Goal: Task Accomplishment & Management: Manage account settings

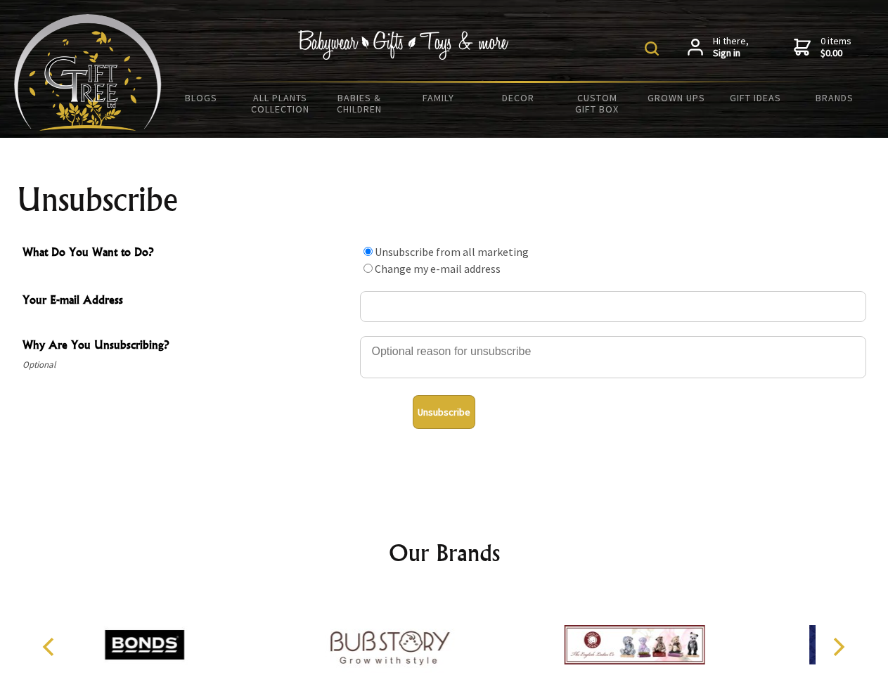
click at [654, 48] on img at bounding box center [651, 48] width 14 height 14
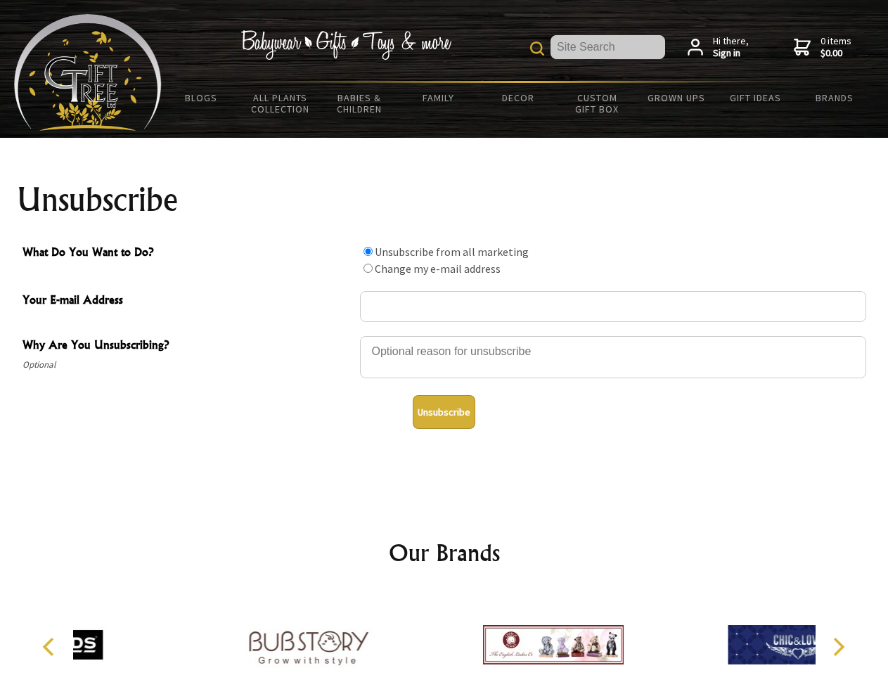
click at [444, 335] on div at bounding box center [613, 359] width 506 height 49
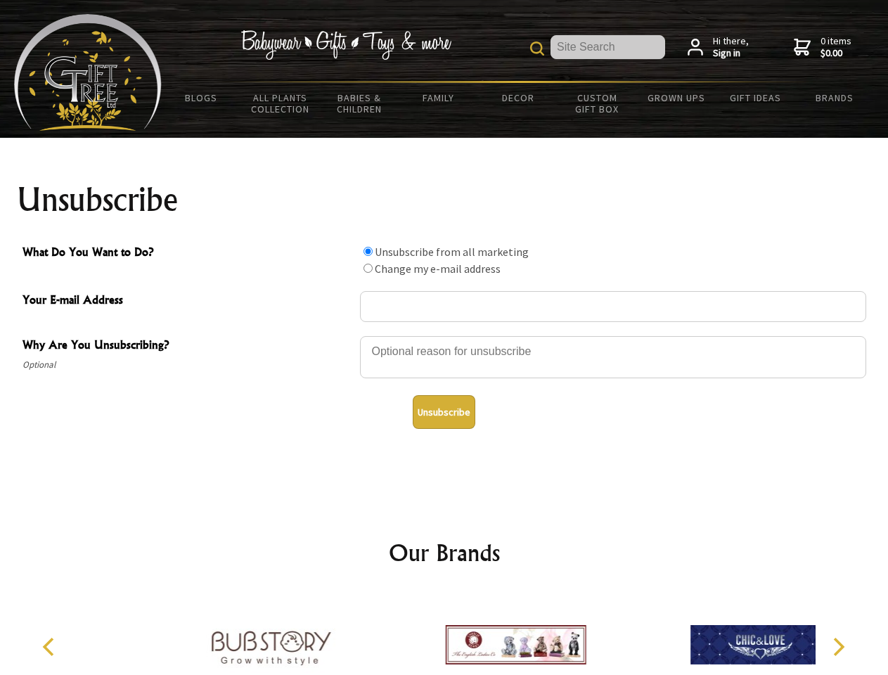
click at [368, 251] on input "What Do You Want to Do?" at bounding box center [367, 251] width 9 height 9
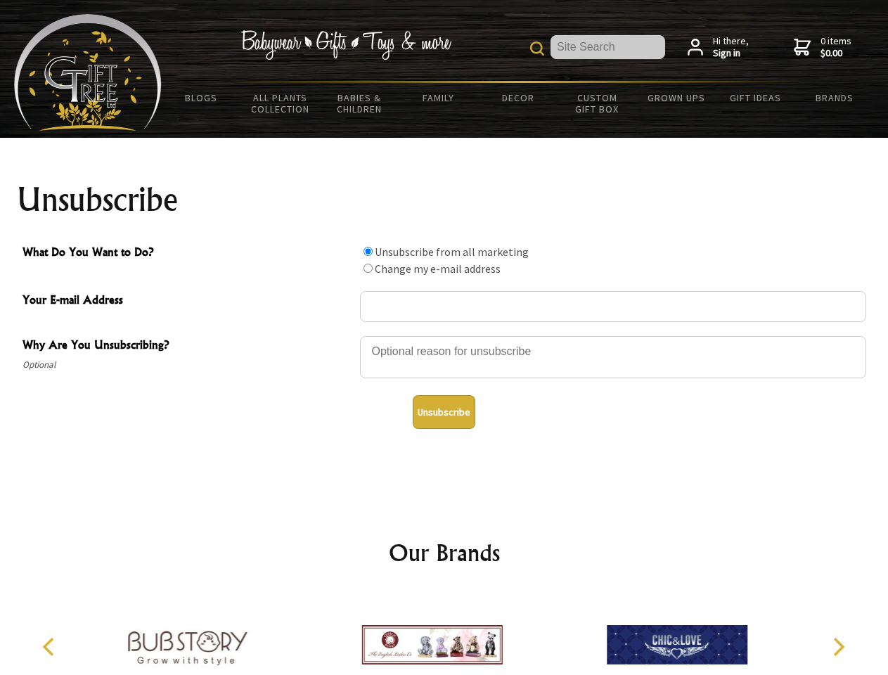
click at [368, 268] on input "What Do You Want to Do?" at bounding box center [367, 268] width 9 height 9
radio input "true"
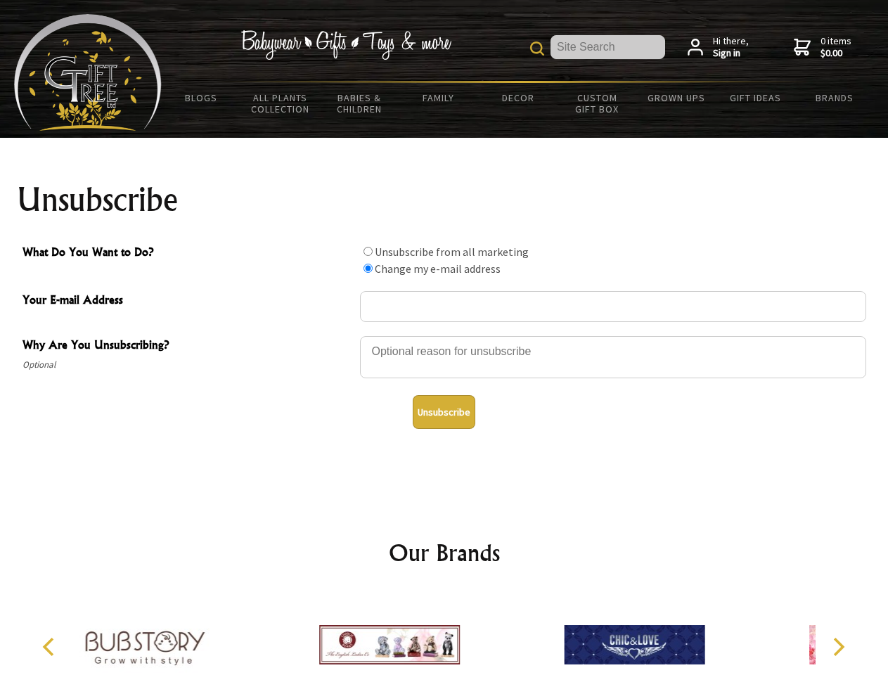
click at [443, 412] on button "Unsubscribe" at bounding box center [444, 412] width 63 height 34
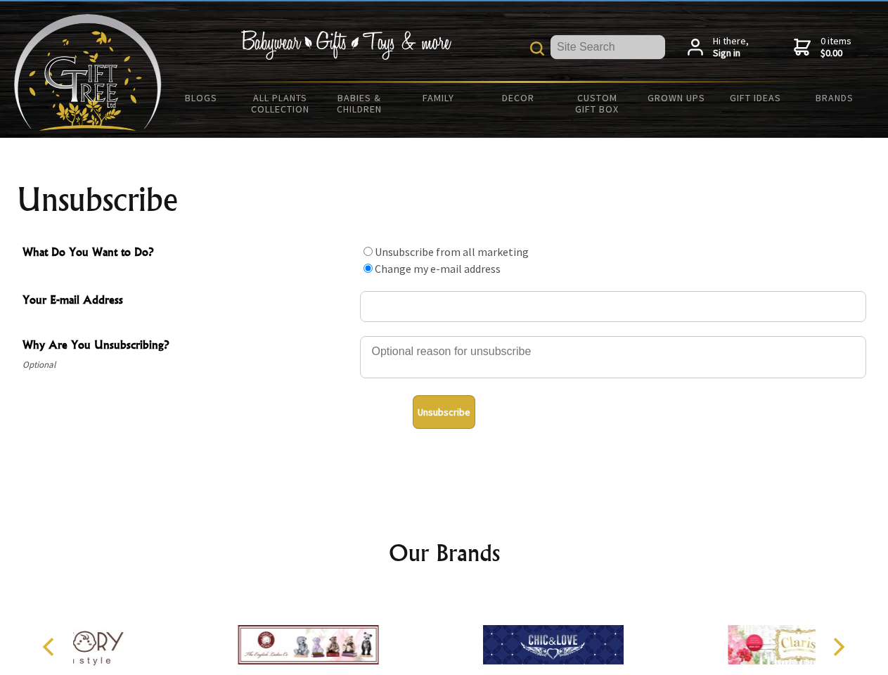
click at [51, 647] on icon "Previous" at bounding box center [50, 646] width 18 height 18
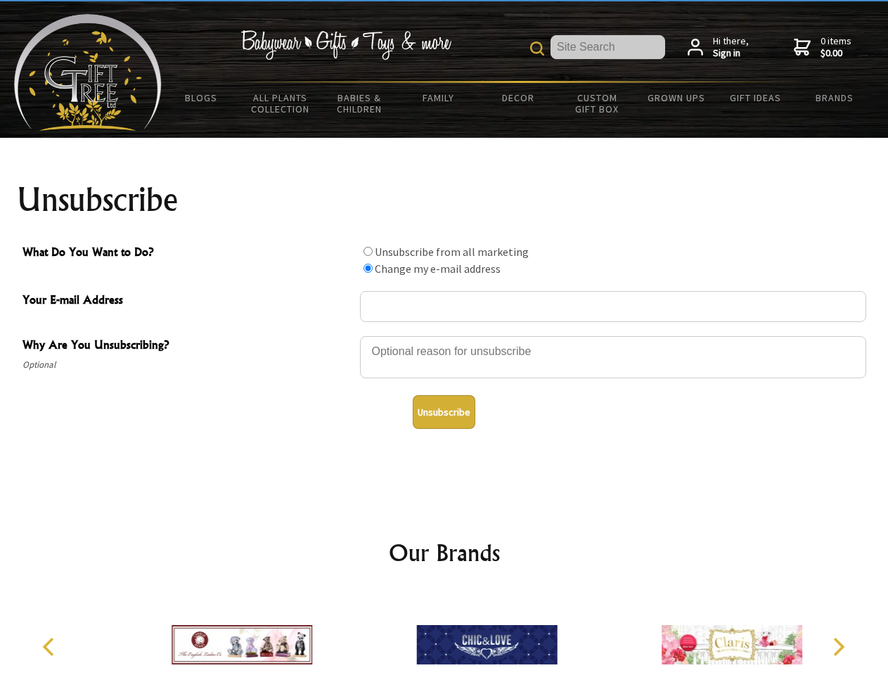
click at [838, 647] on icon "Next" at bounding box center [837, 646] width 18 height 18
